Goal: Task Accomplishment & Management: Manage account settings

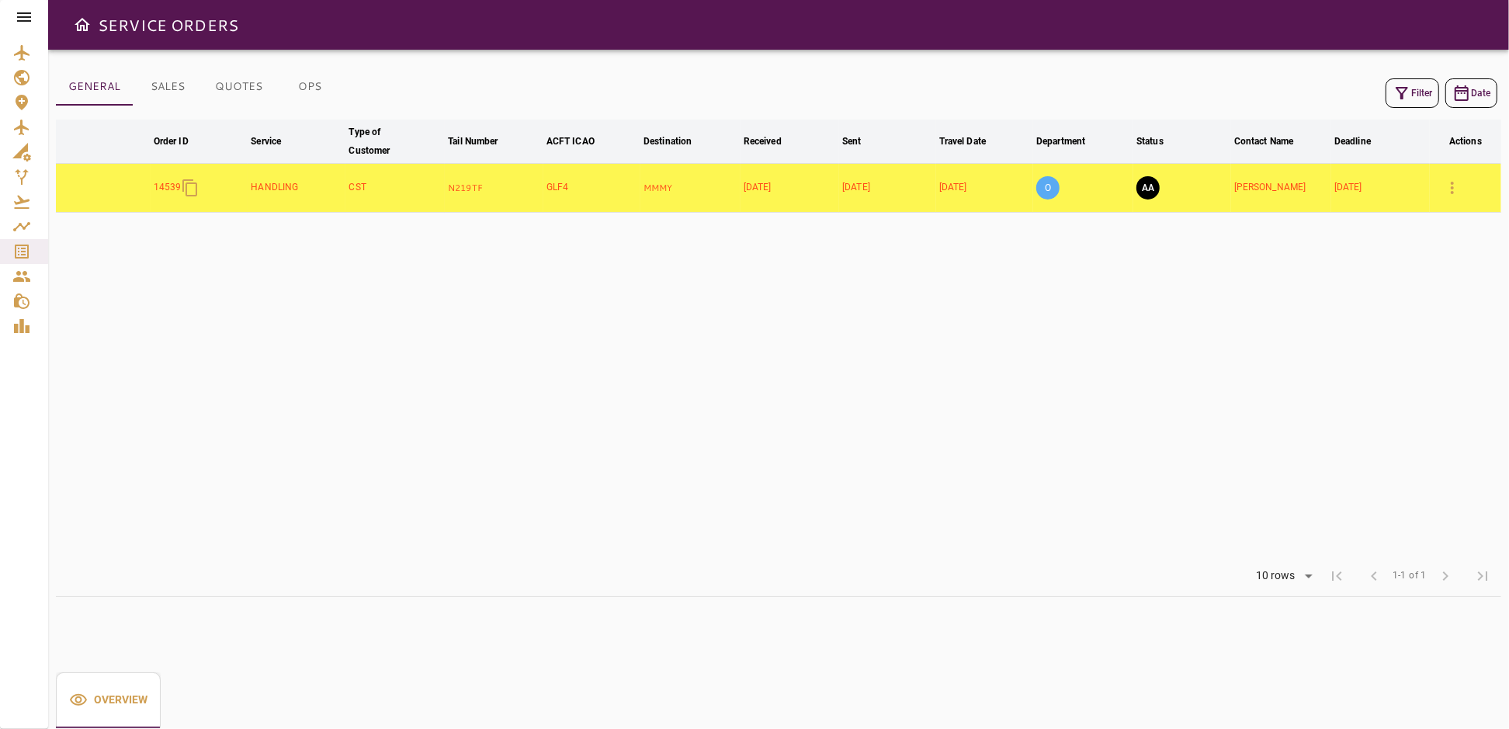
click at [1090, 498] on table "arrow_downward Order ID arrow_downward Service arrow_downward Type of Customer …" at bounding box center [778, 338] width 1445 height 436
click at [1146, 188] on button "AA" at bounding box center [1147, 187] width 23 height 23
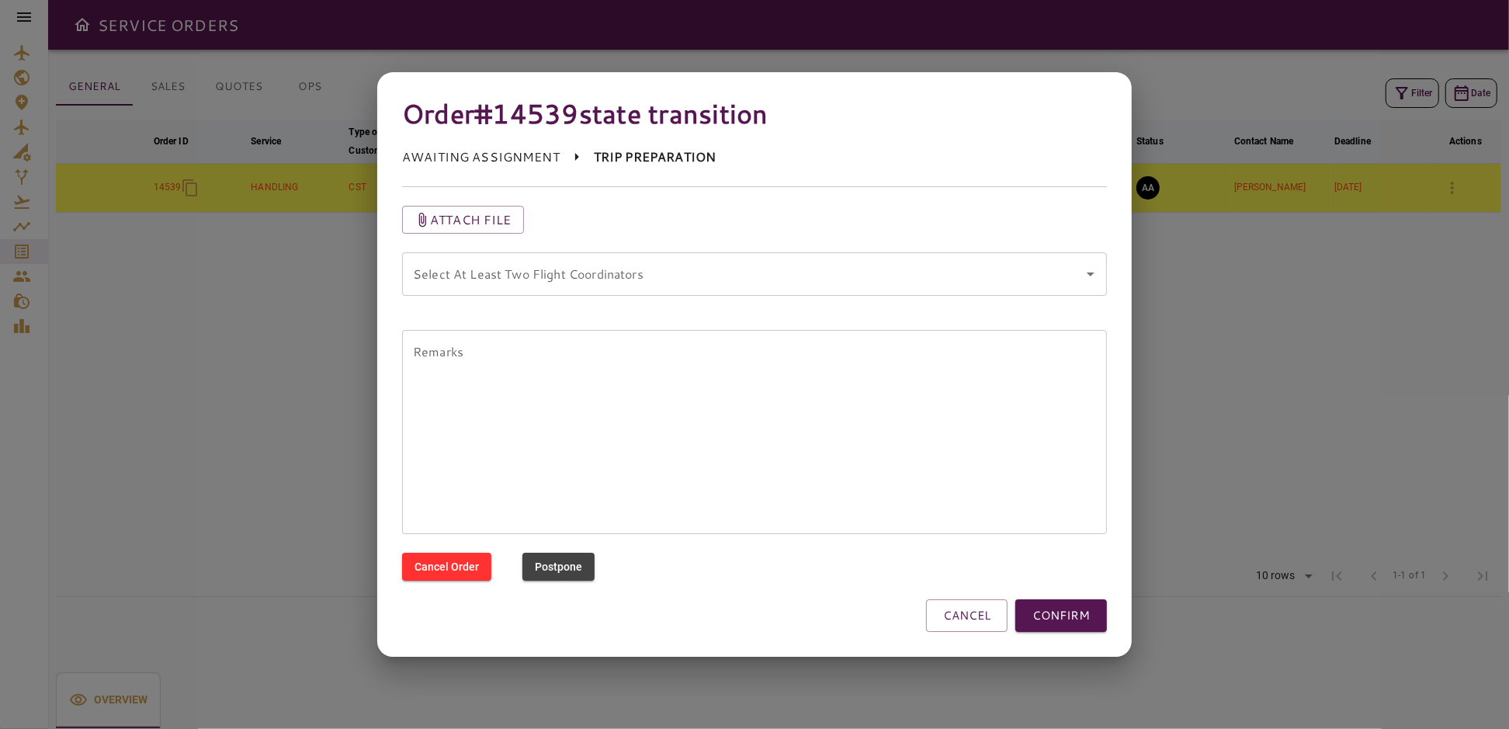
click at [743, 282] on coordinators "Select At Least Two Flight Coordinators" at bounding box center [743, 273] width 668 height 29
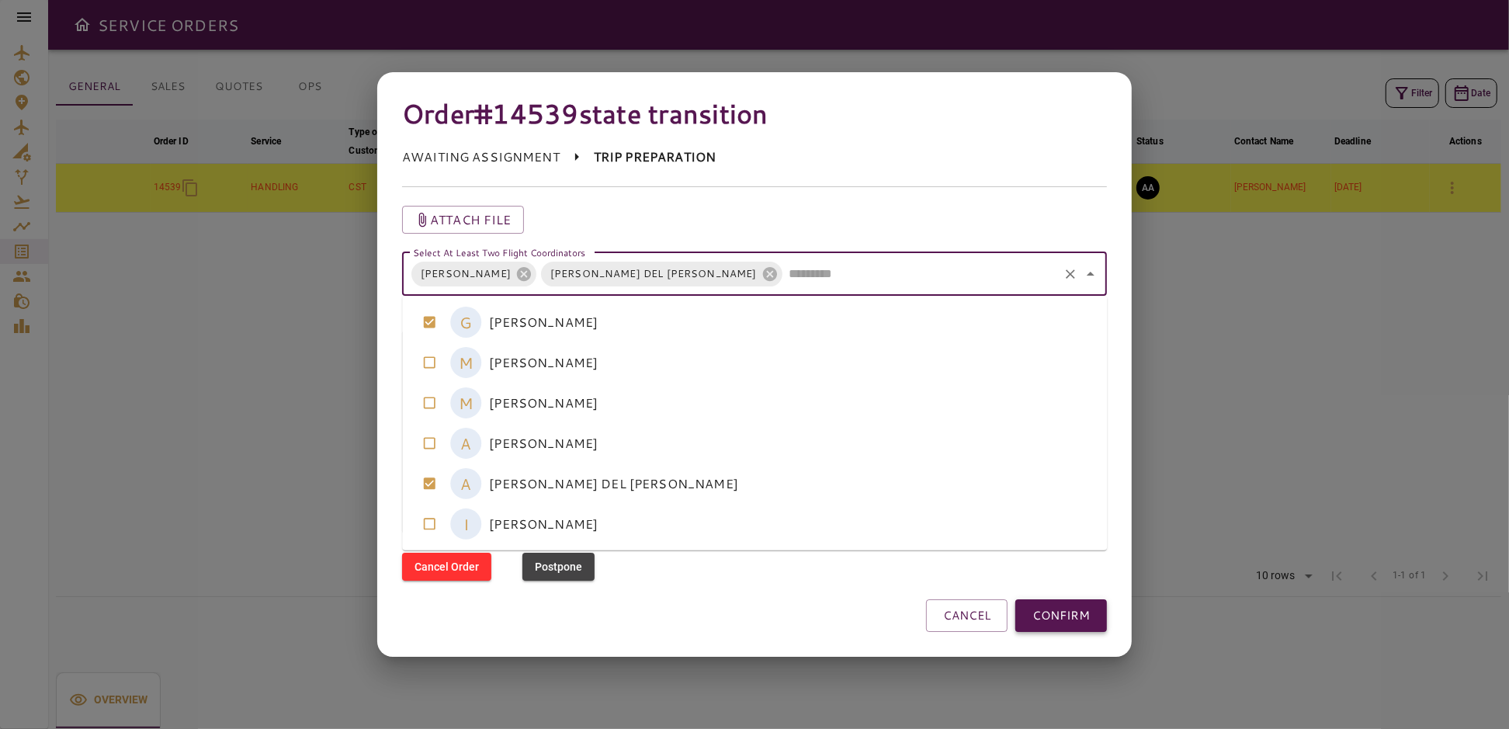
click at [1063, 610] on button "CONFIRM" at bounding box center [1061, 615] width 92 height 33
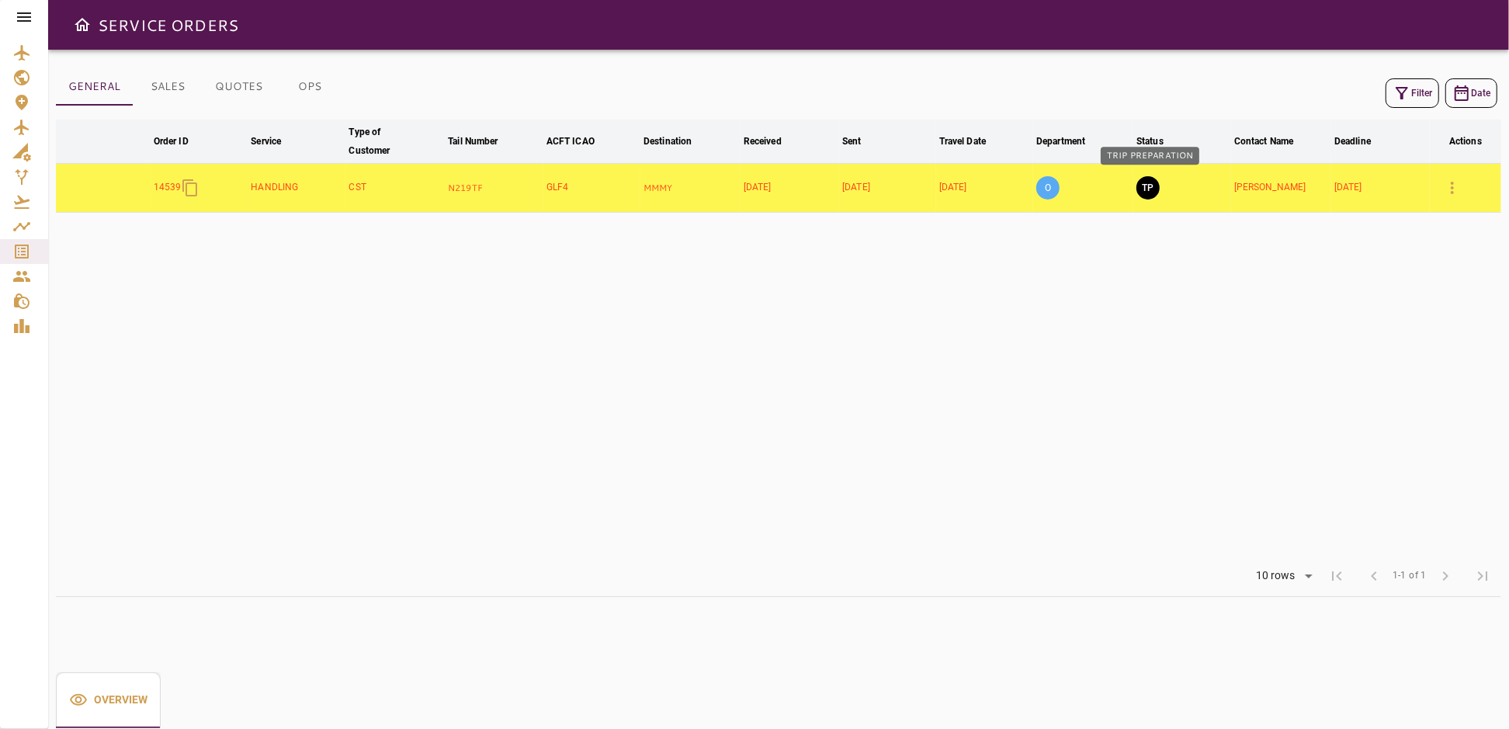
click at [1151, 193] on button "TP" at bounding box center [1147, 187] width 23 height 23
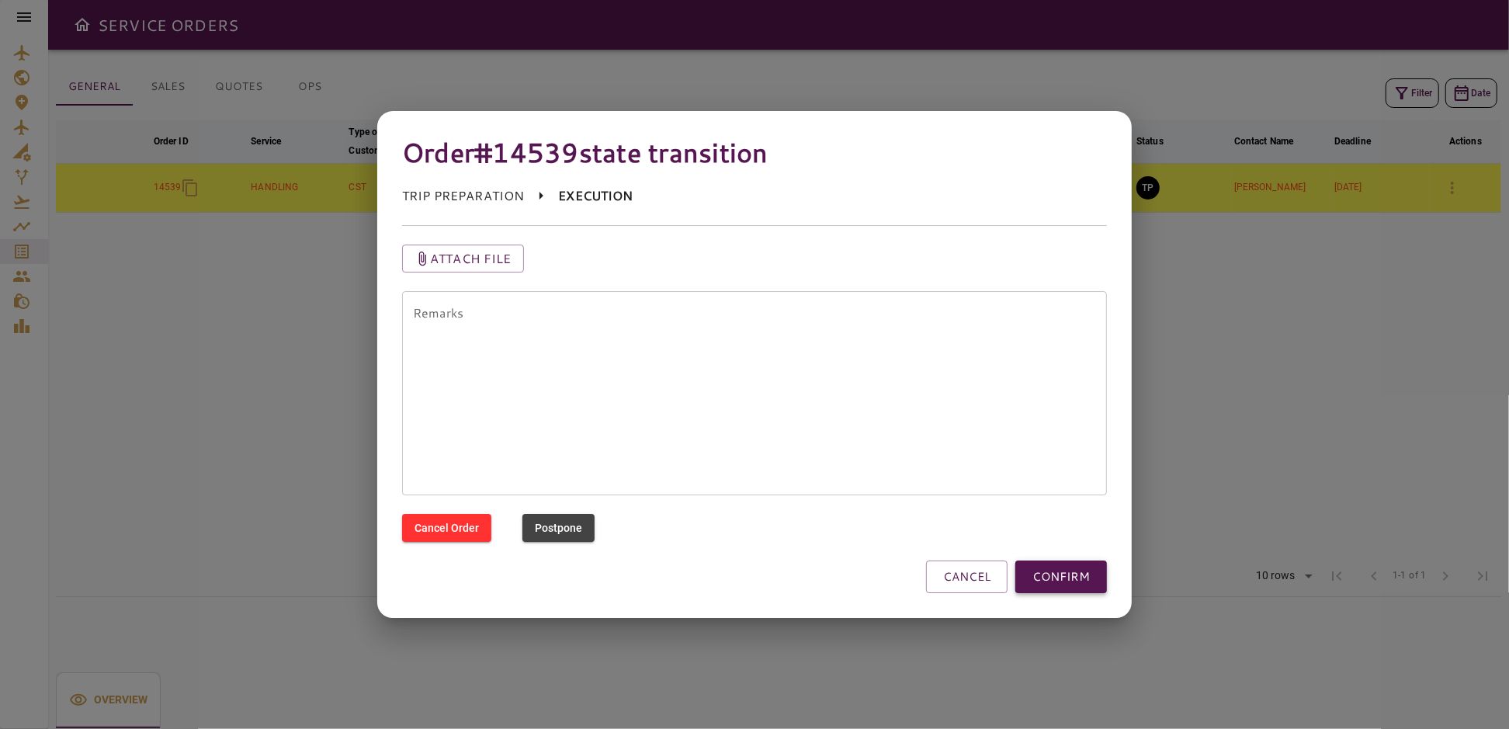
click at [1044, 573] on button "CONFIRM" at bounding box center [1061, 576] width 92 height 33
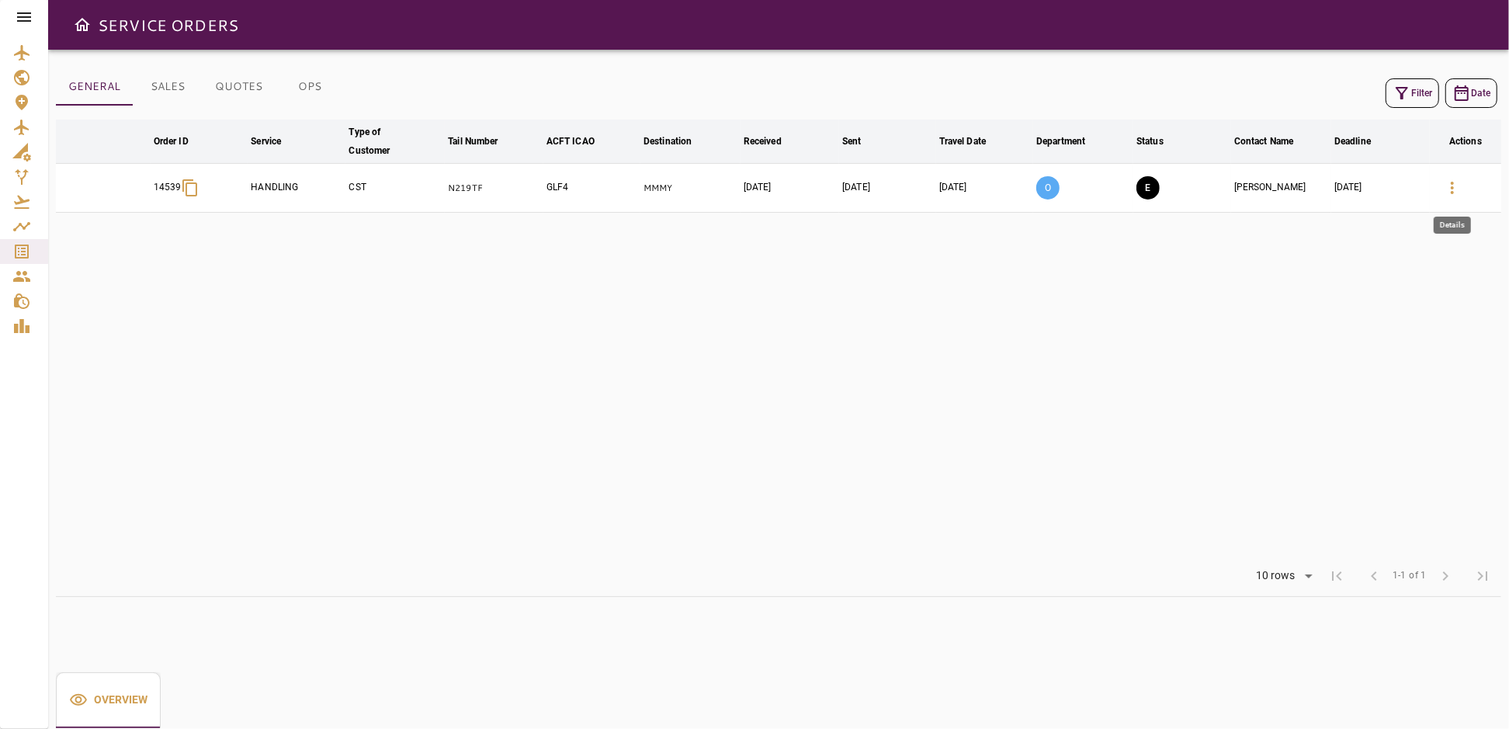
click at [1454, 189] on icon "button" at bounding box center [1452, 188] width 19 height 19
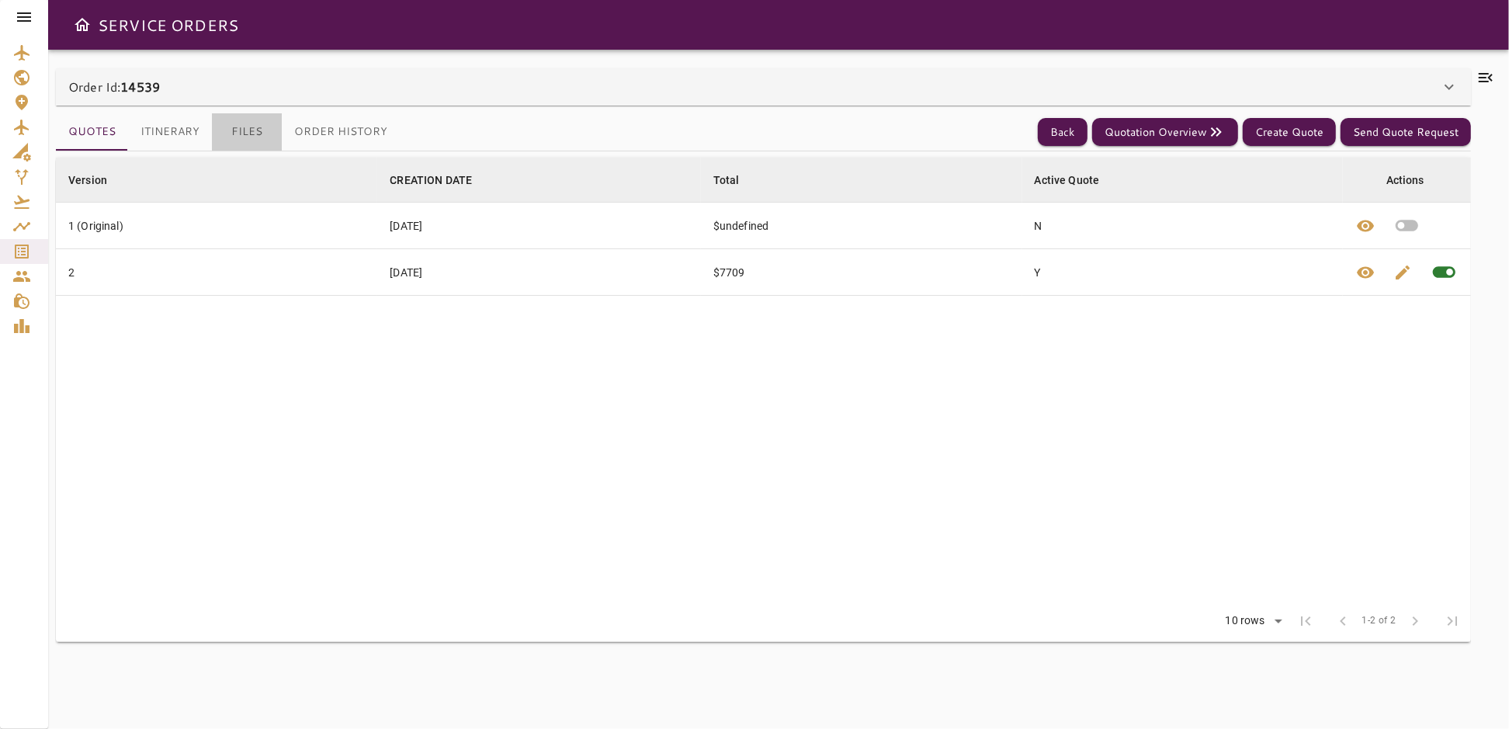
click at [246, 130] on button "Files" at bounding box center [247, 131] width 70 height 37
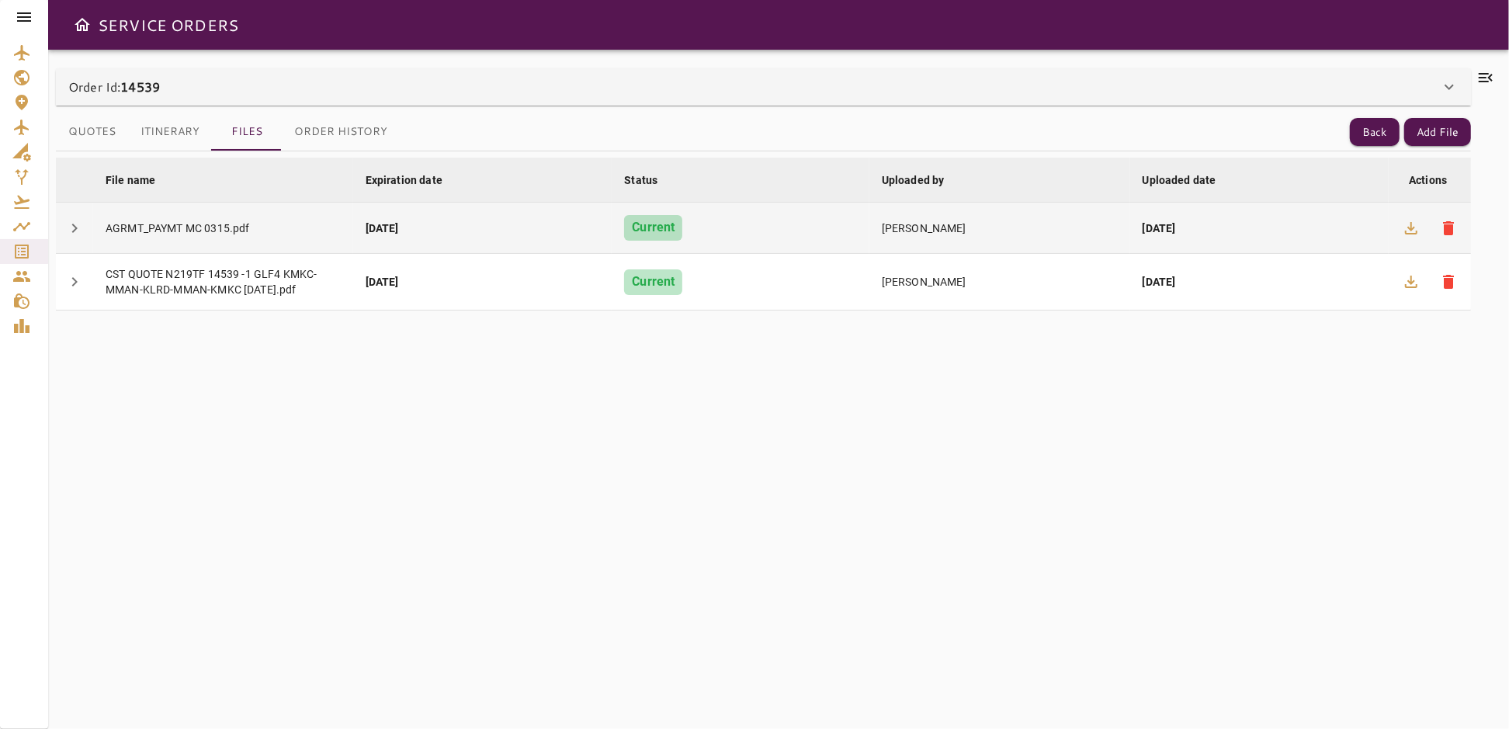
click at [255, 225] on div "AGRMT_PAYMT MC 0315.pdf" at bounding box center [223, 228] width 235 height 16
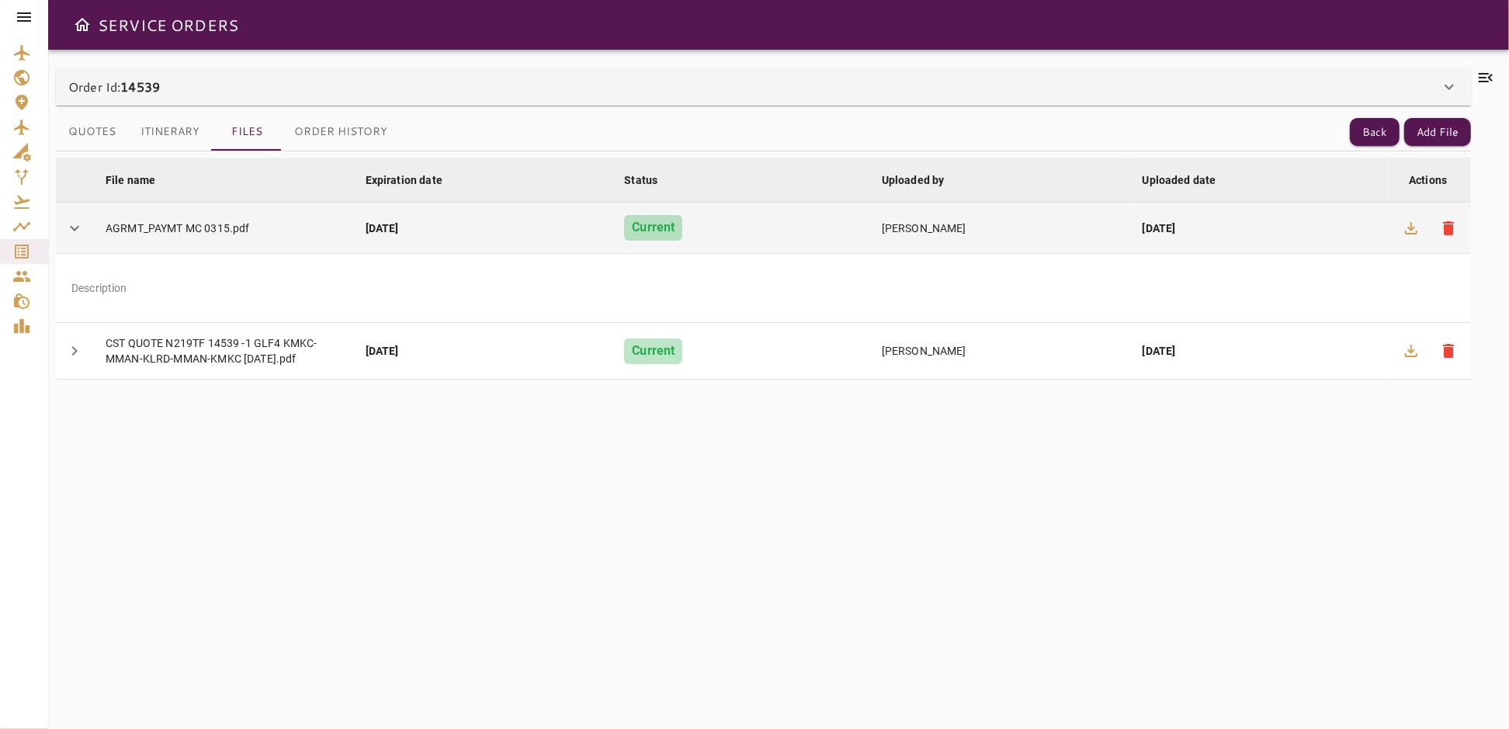
click at [1344, 231] on div "[DATE]" at bounding box center [1260, 228] width 234 height 16
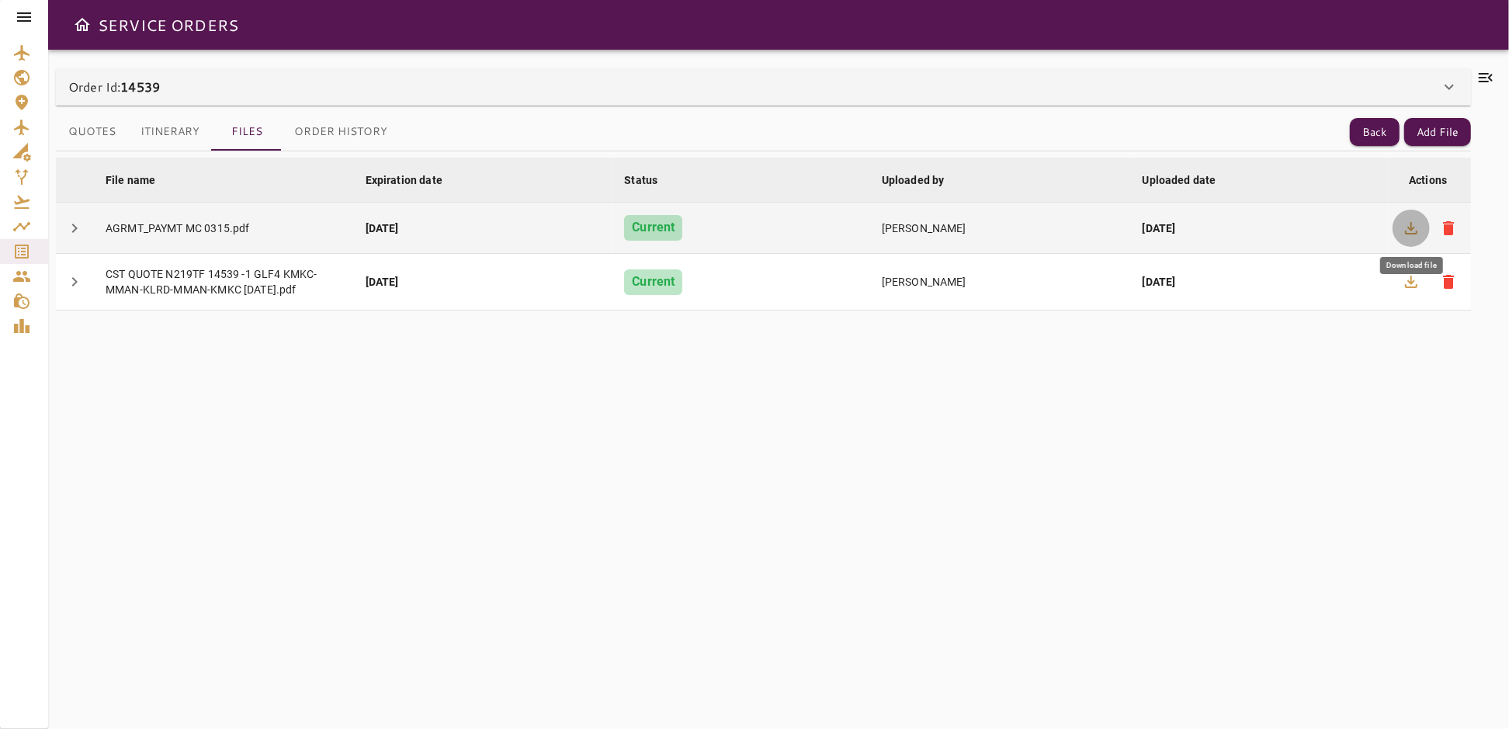
click at [1410, 222] on icon "button" at bounding box center [1411, 228] width 12 height 12
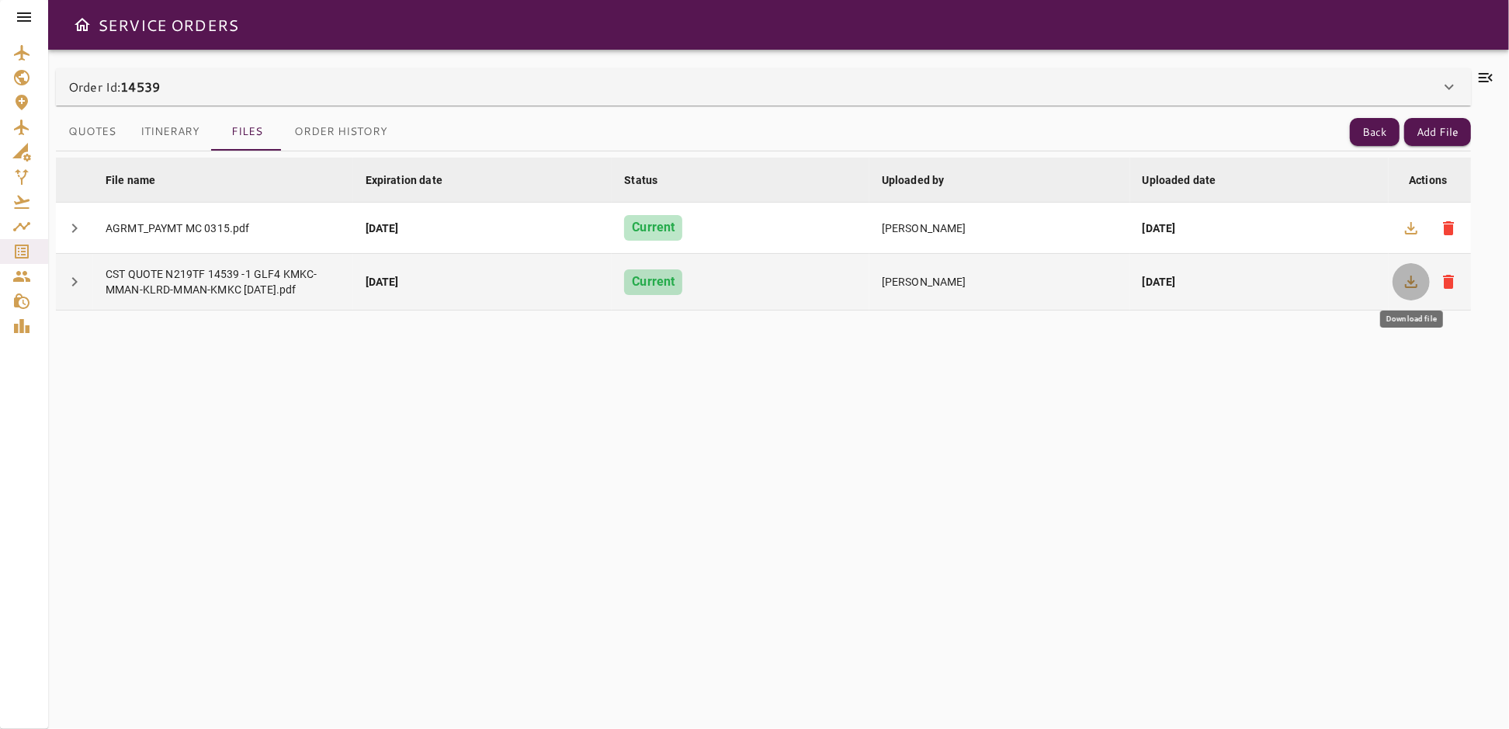
click at [1411, 276] on icon "button" at bounding box center [1411, 282] width 12 height 12
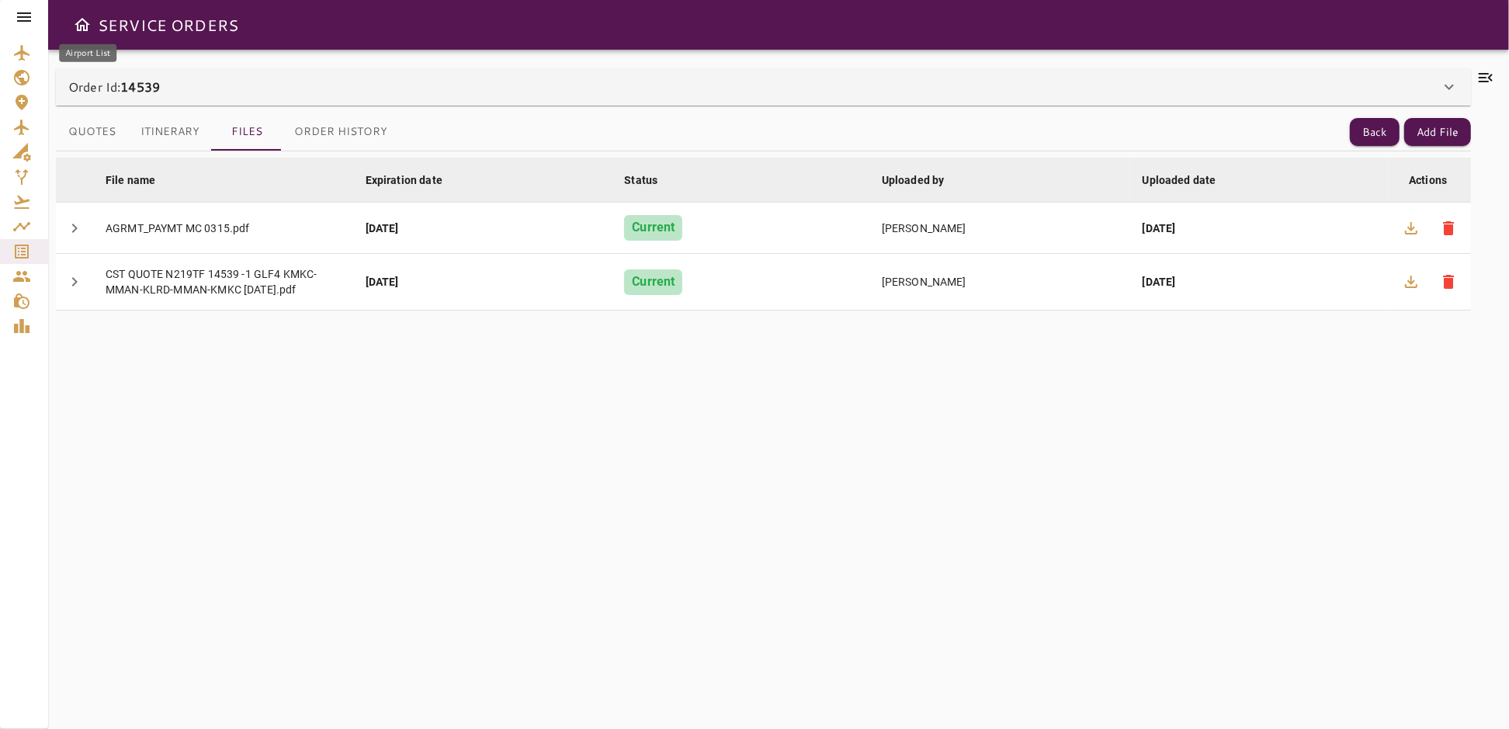
click at [28, 58] on icon "Airport List" at bounding box center [21, 52] width 19 height 19
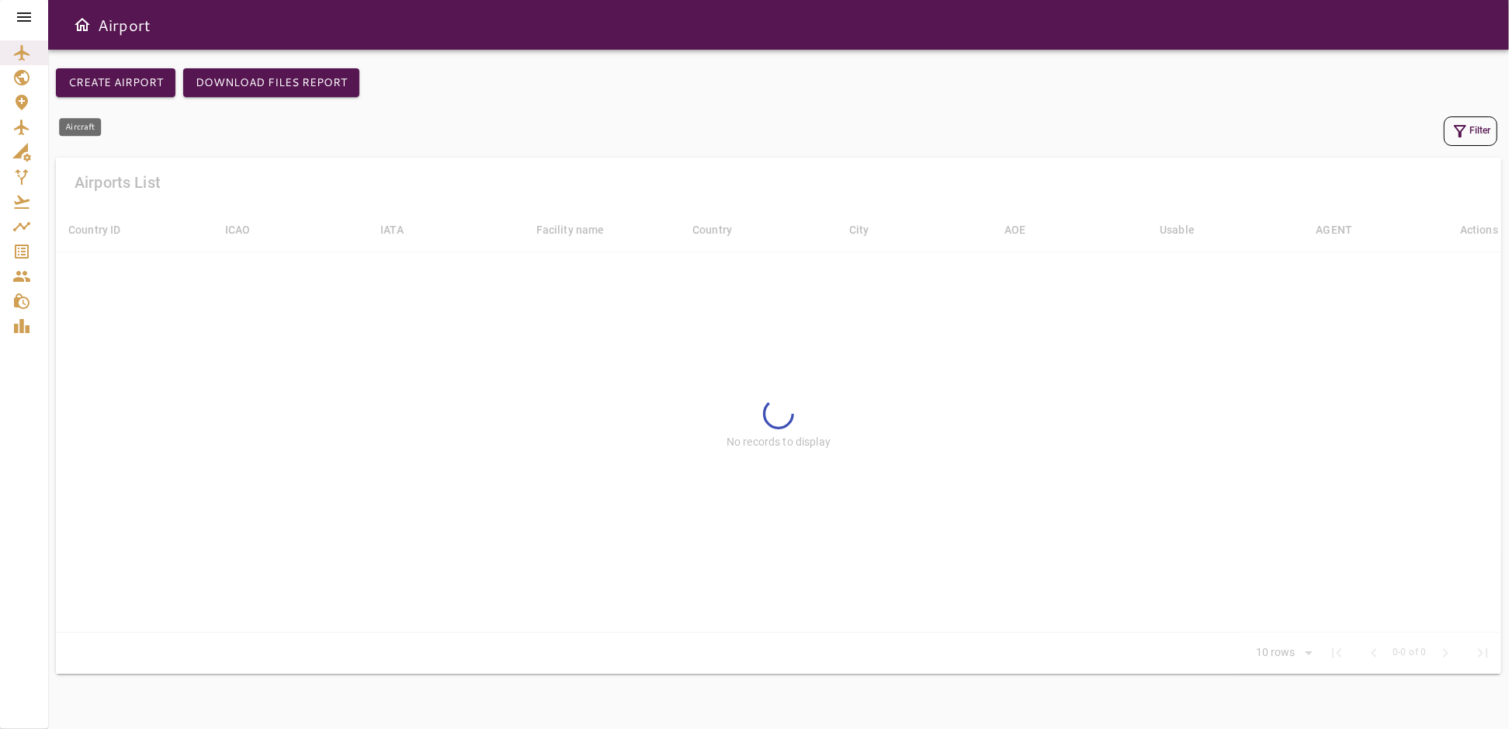
click at [19, 130] on icon "Aircraft" at bounding box center [21, 127] width 19 height 19
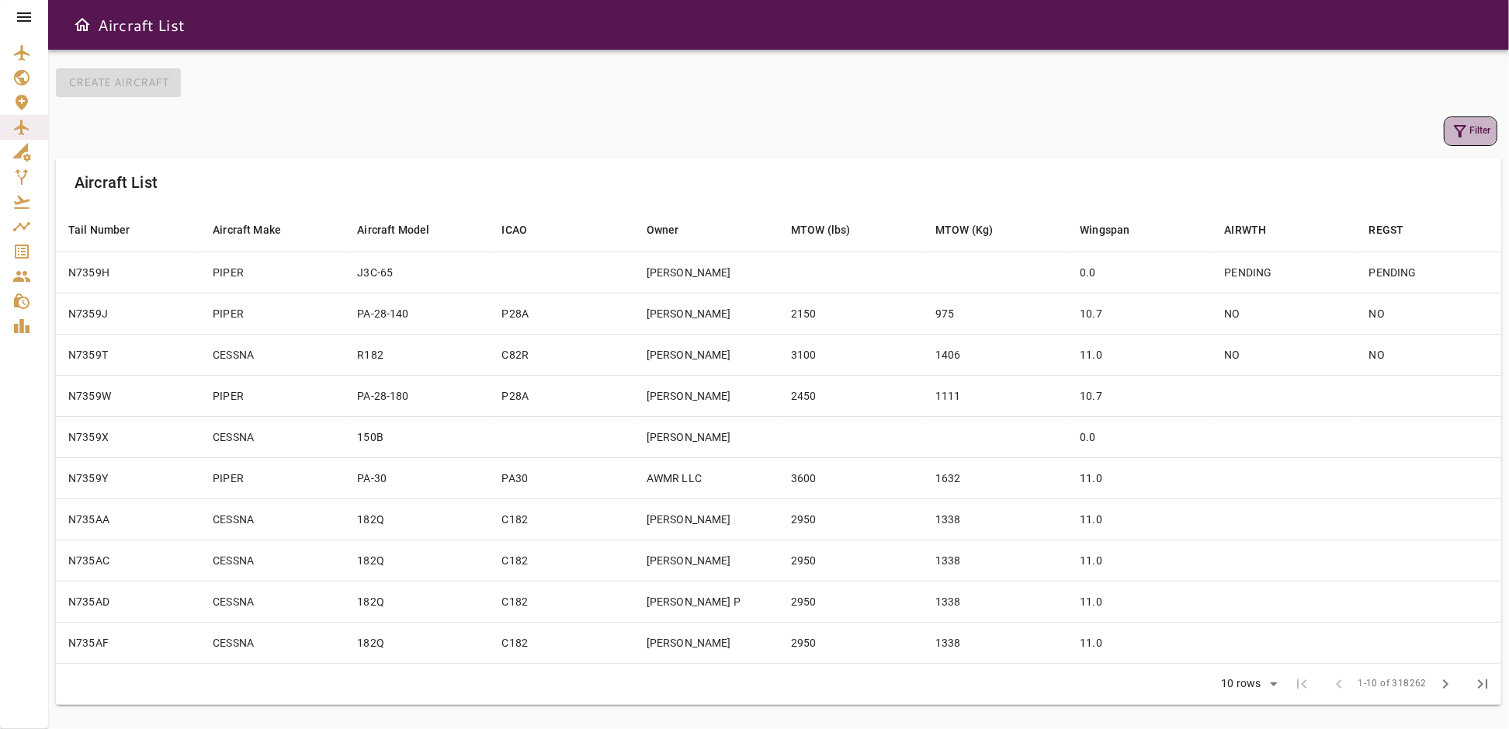
click at [1460, 127] on icon "button" at bounding box center [1460, 131] width 19 height 19
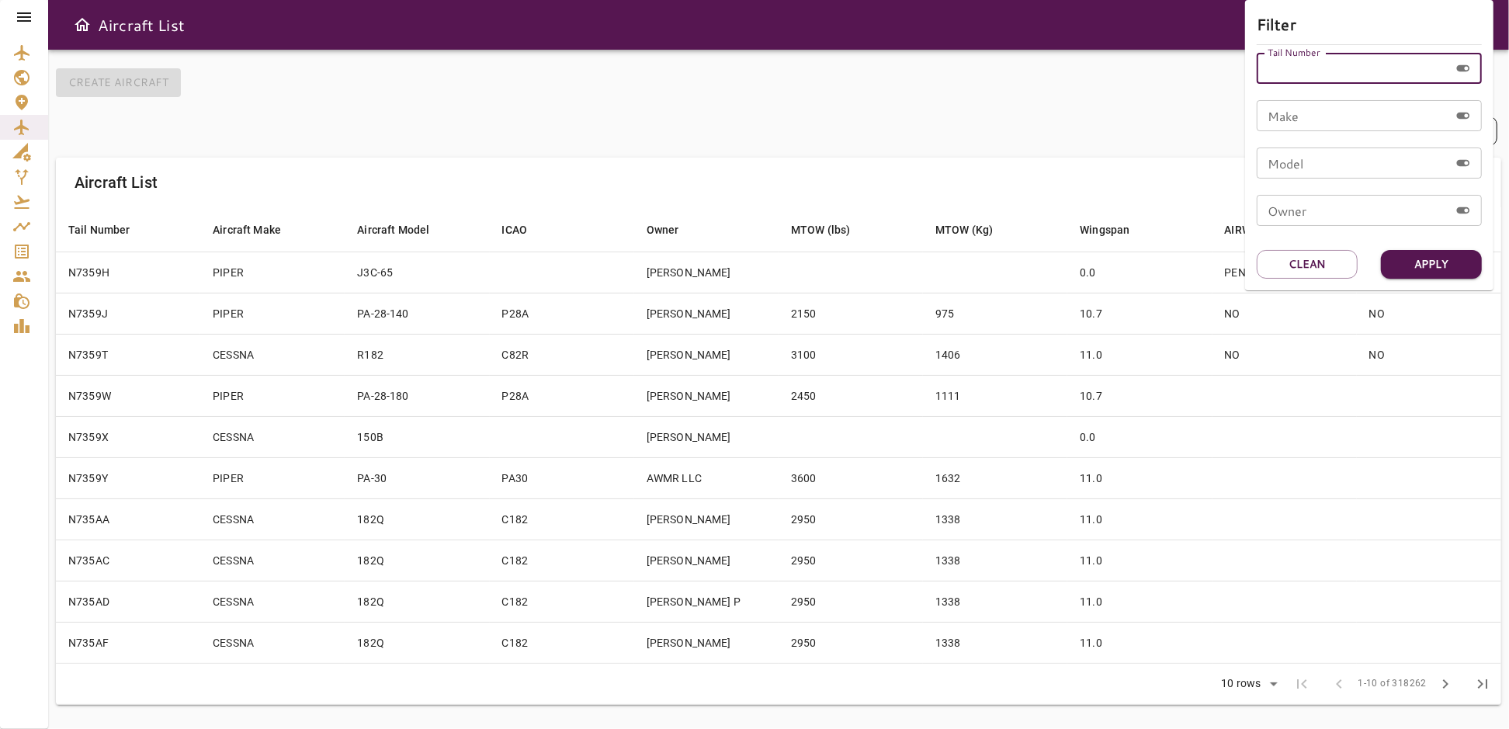
click at [1309, 78] on input "Tail Number" at bounding box center [1353, 68] width 193 height 31
type input "******"
click at [1427, 262] on button "Apply" at bounding box center [1431, 264] width 101 height 29
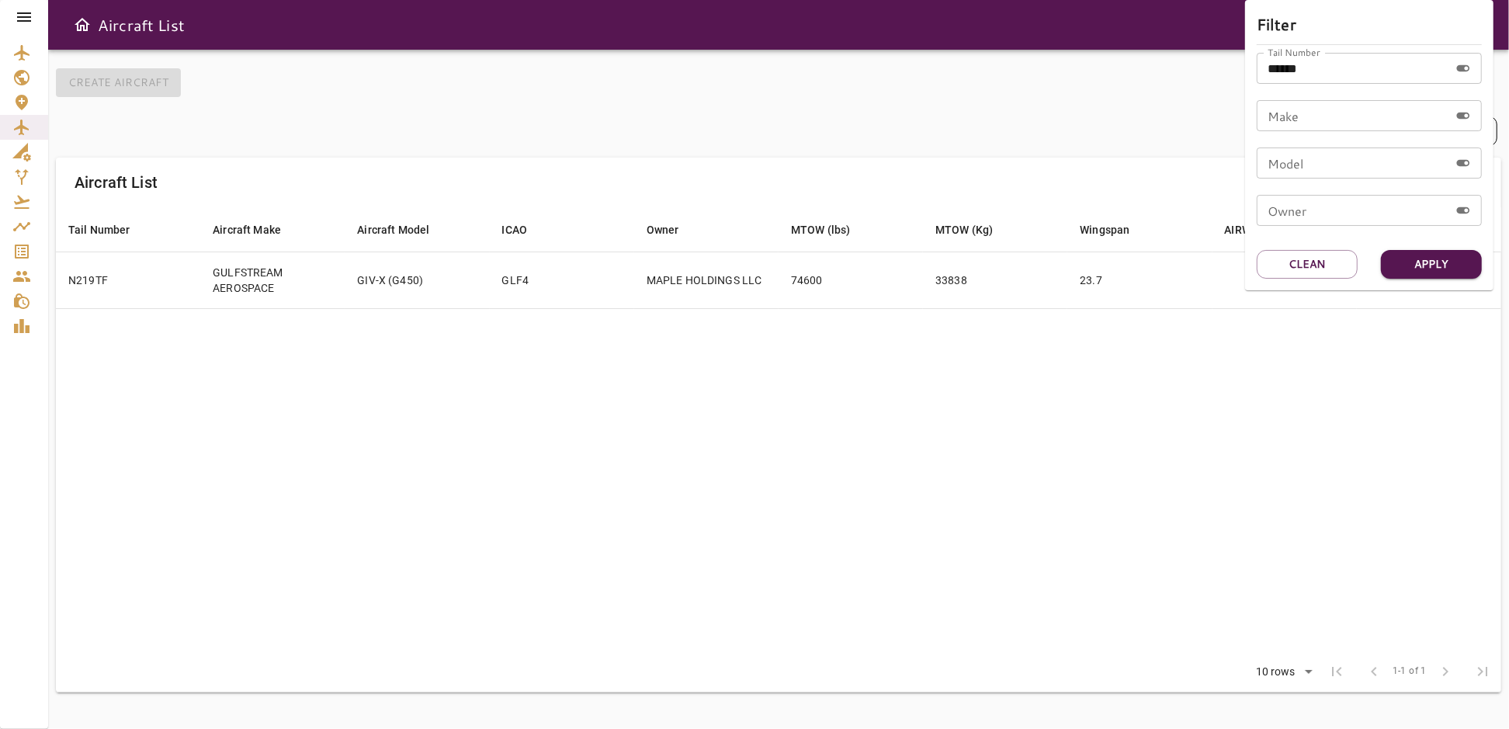
click at [685, 446] on div at bounding box center [754, 364] width 1509 height 729
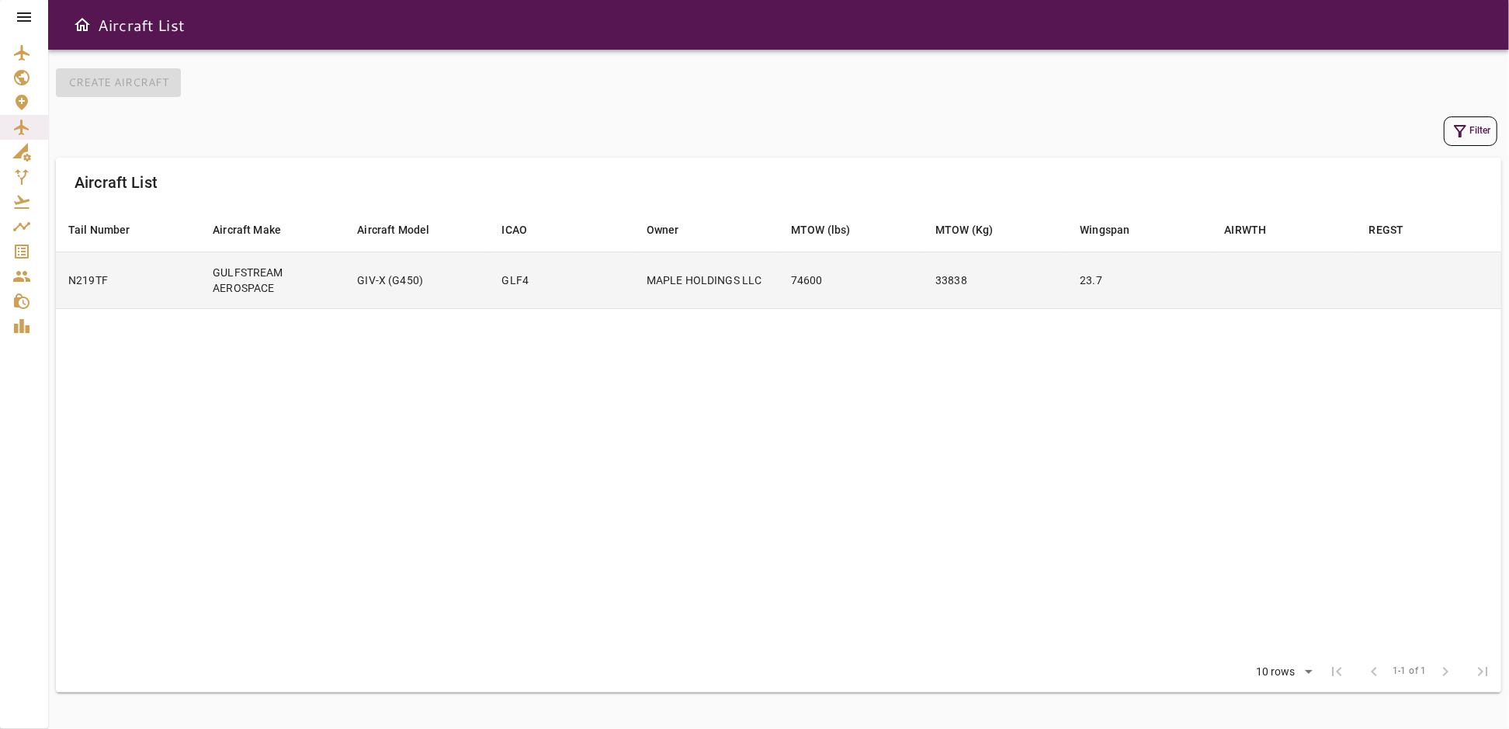
click at [1169, 287] on td "23.7" at bounding box center [1139, 279] width 144 height 57
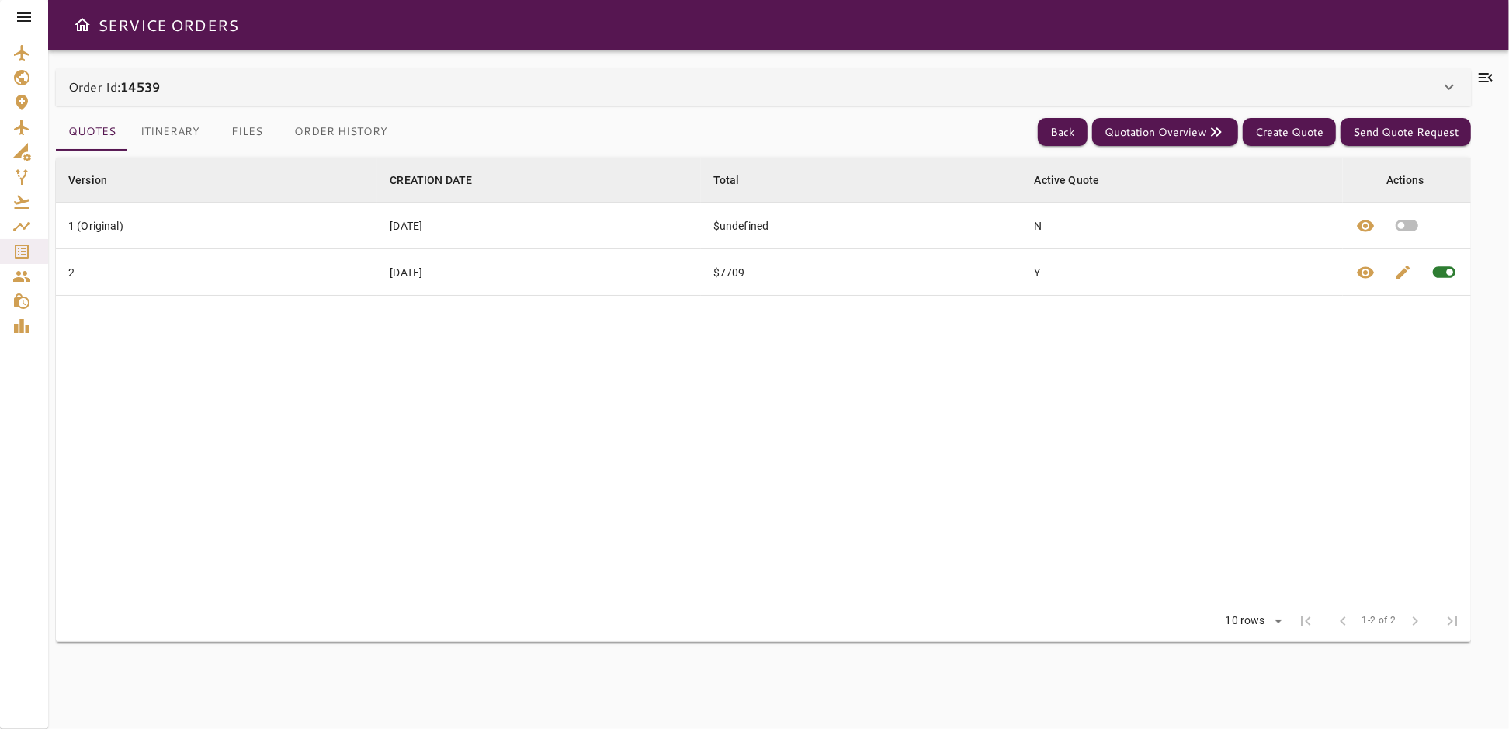
click at [1481, 79] on icon at bounding box center [1485, 77] width 19 height 19
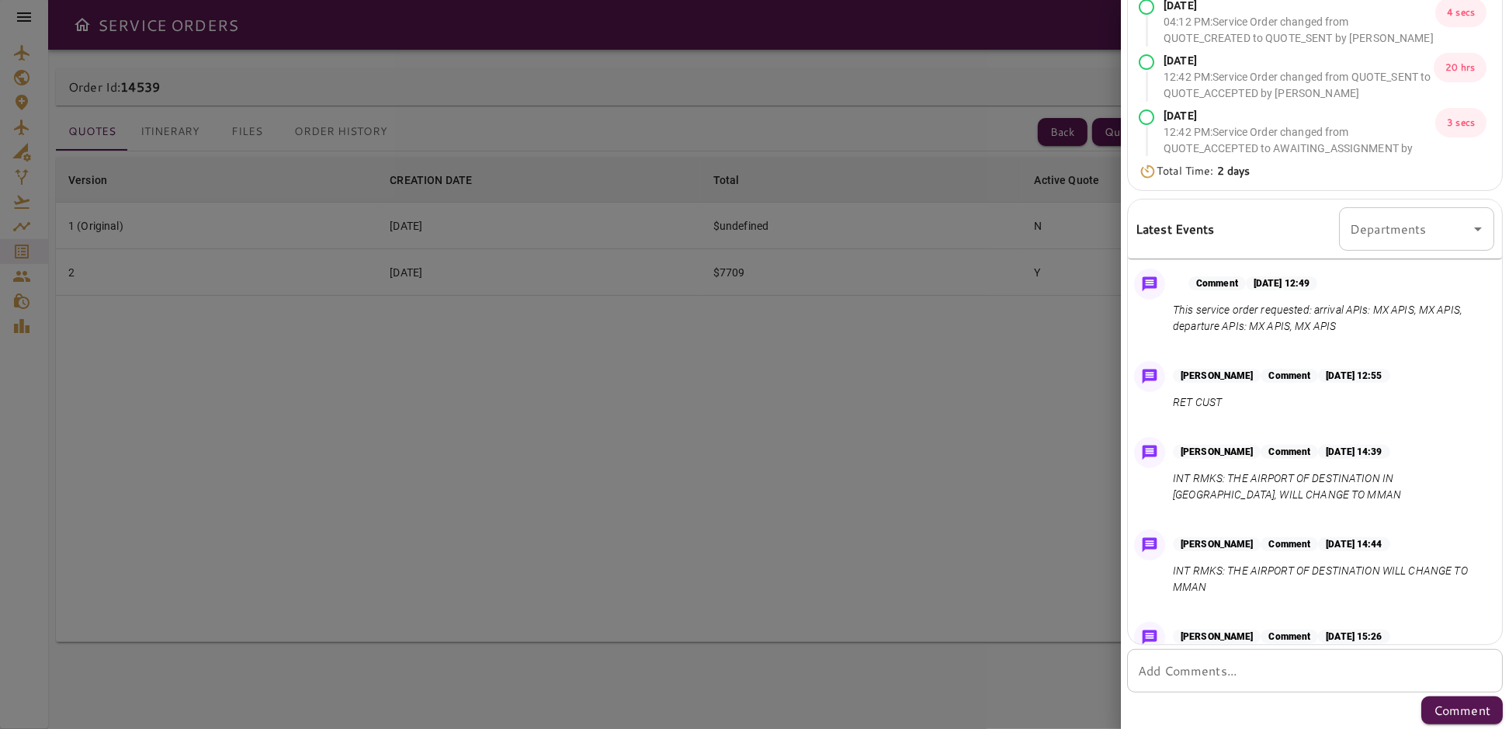
click at [999, 424] on div at bounding box center [754, 364] width 1509 height 729
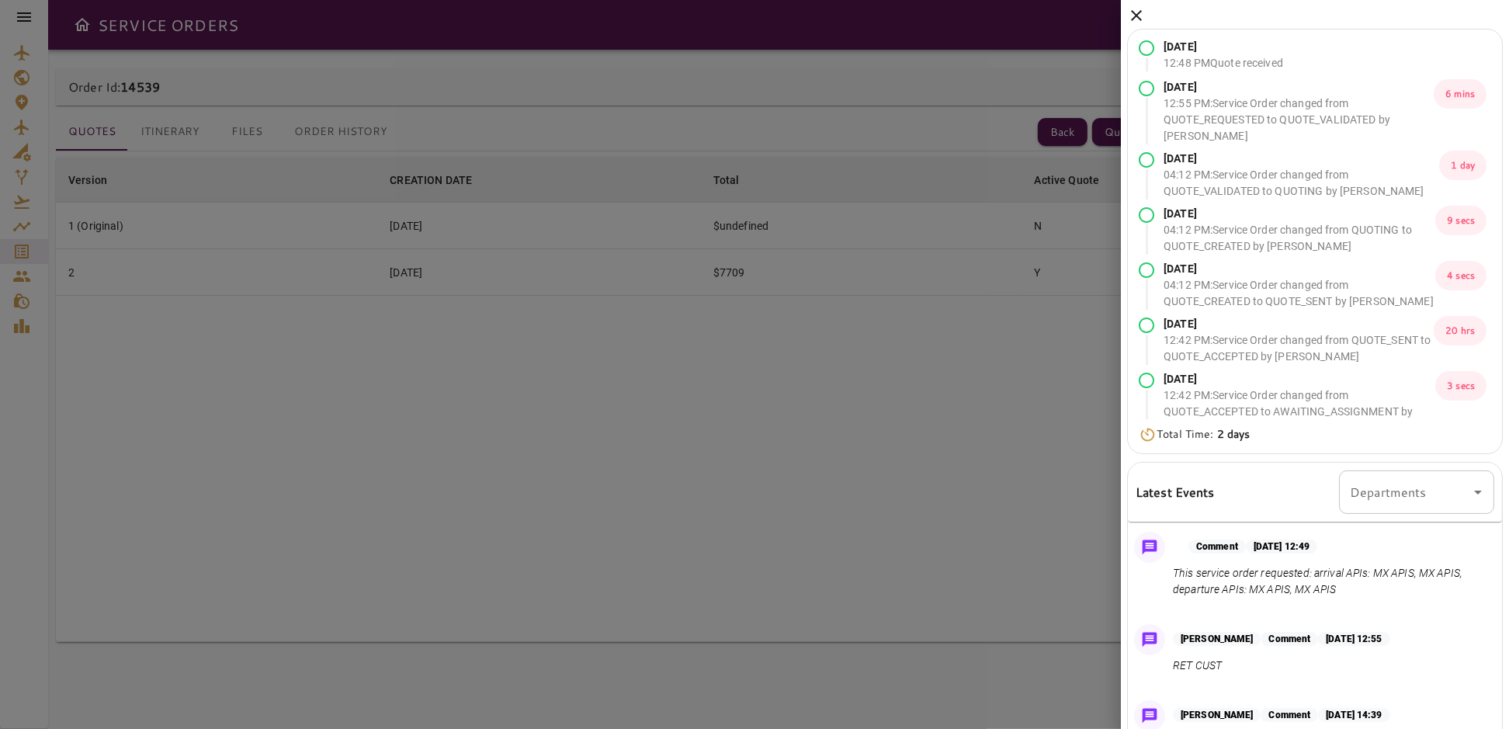
click at [1137, 16] on icon at bounding box center [1136, 15] width 11 height 11
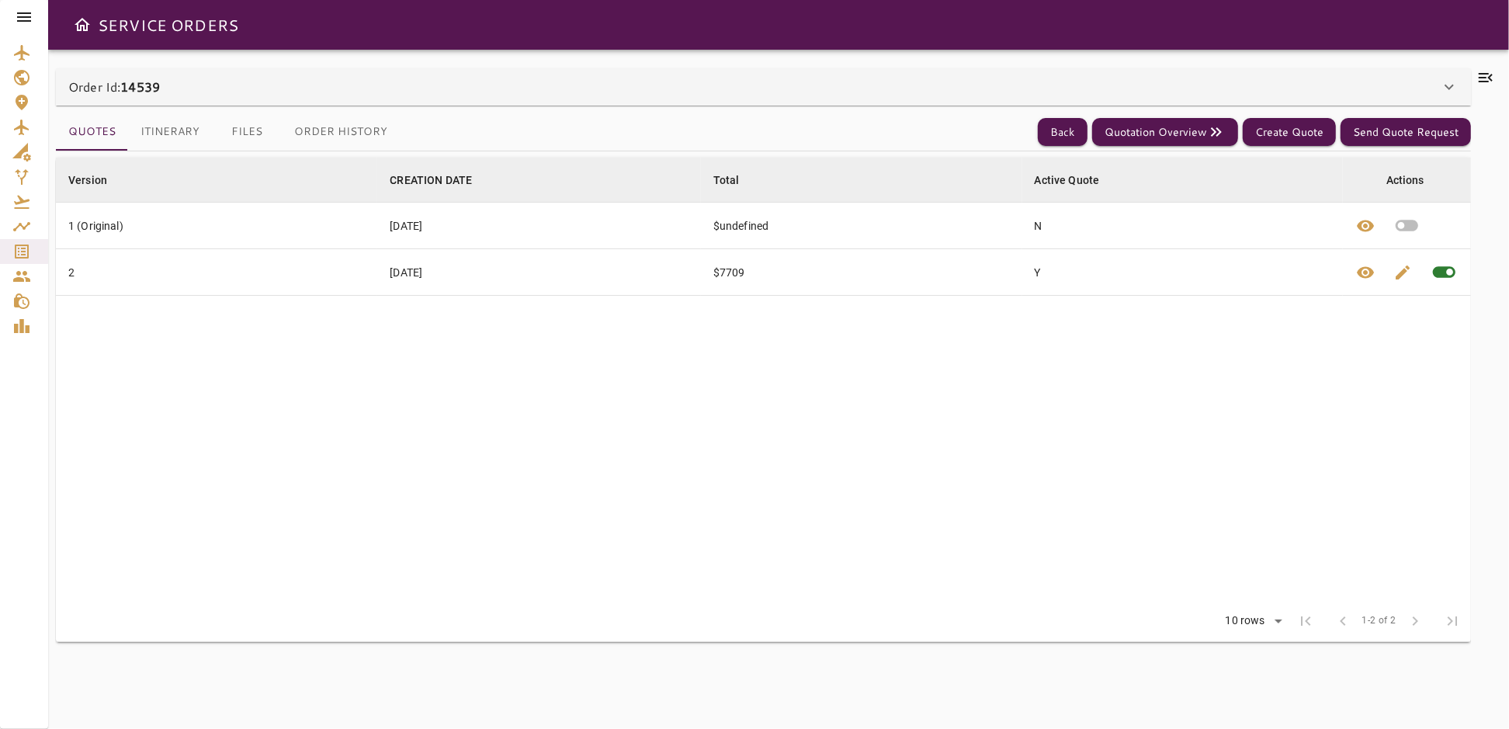
click at [1472, 78] on div "Order Id: 14539 Order Info Contact Name: [PERSON_NAME] Email: [EMAIL_ADDRESS][D…" at bounding box center [778, 389] width 1445 height 642
click at [1493, 72] on icon at bounding box center [1485, 77] width 19 height 19
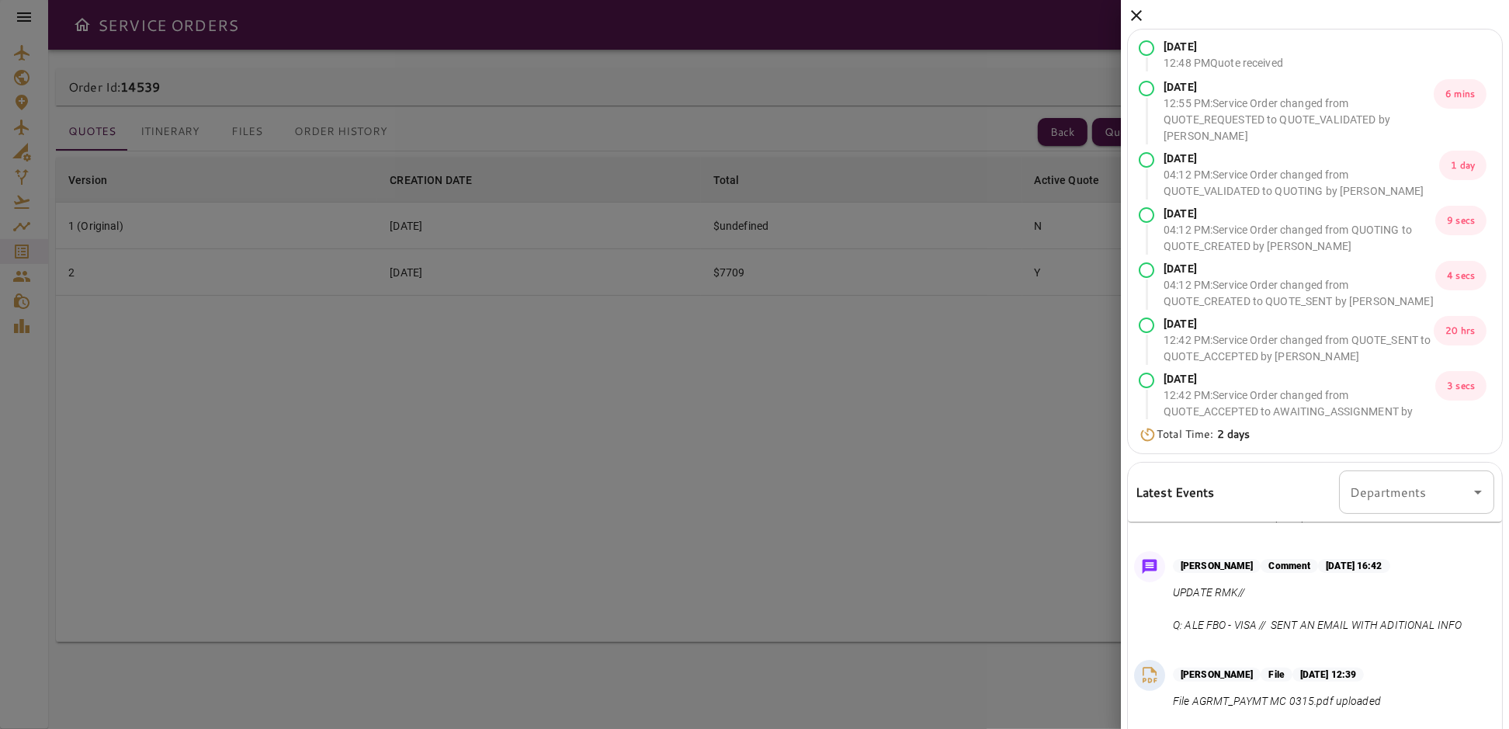
click at [1133, 17] on icon at bounding box center [1136, 15] width 11 height 11
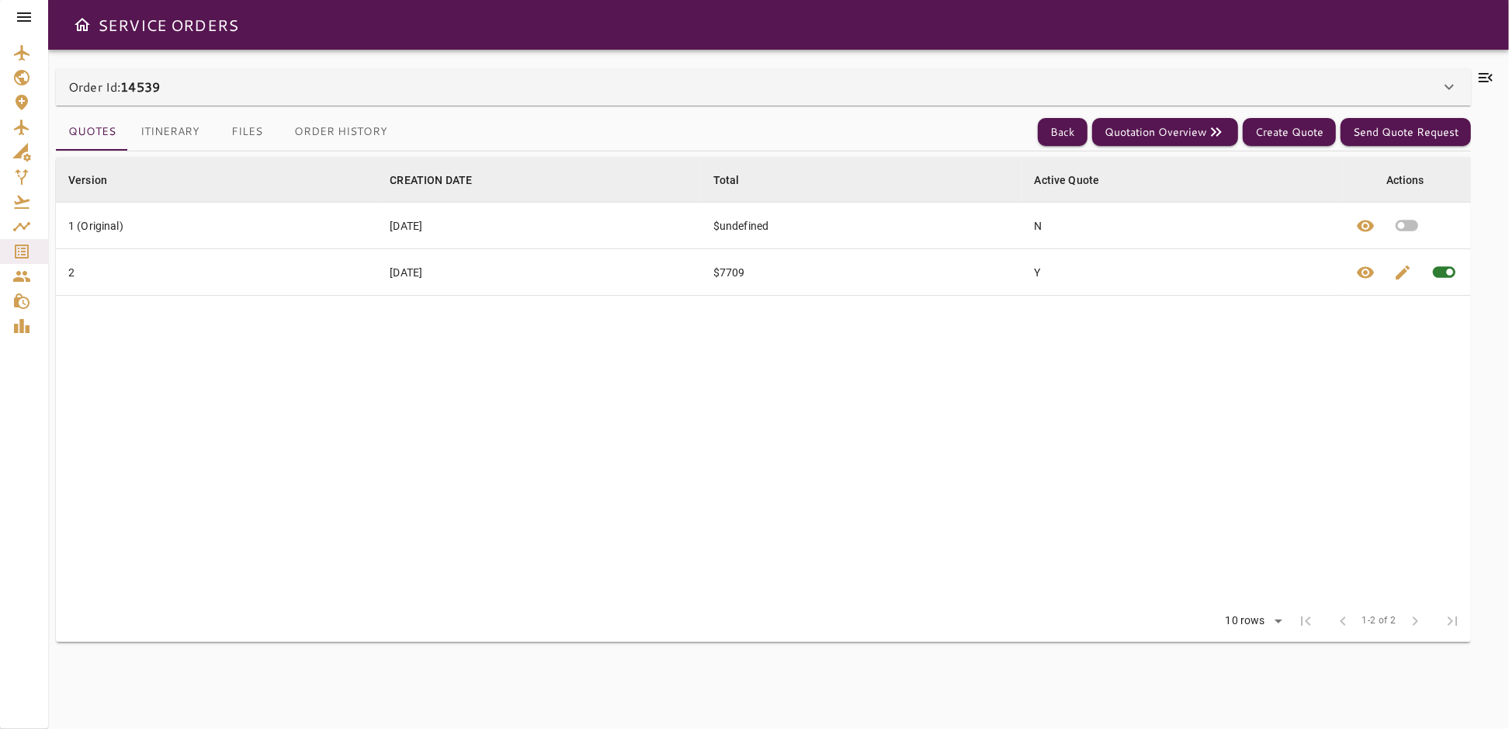
click at [1484, 75] on icon at bounding box center [1485, 77] width 19 height 19
